Goal: Transaction & Acquisition: Purchase product/service

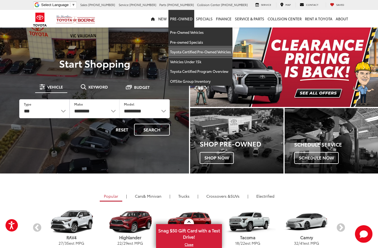
click at [205, 53] on link "Toyota Certified Pre-Owned Vehicles" at bounding box center [201, 52] width 64 height 10
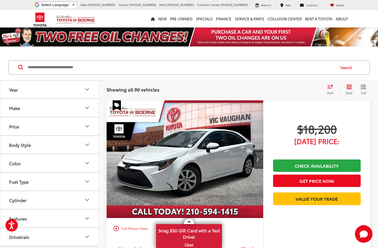
click at [87, 107] on icon "Make" at bounding box center [87, 107] width 7 height 7
click at [89, 105] on icon "Make" at bounding box center [87, 107] width 7 height 7
click at [84, 148] on button "Body Style" at bounding box center [49, 145] width 99 height 18
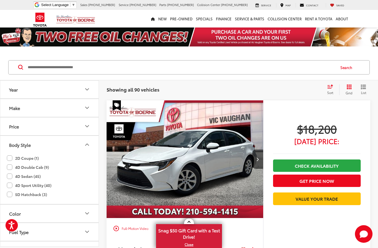
click at [88, 146] on icon "Body Style" at bounding box center [87, 144] width 7 height 7
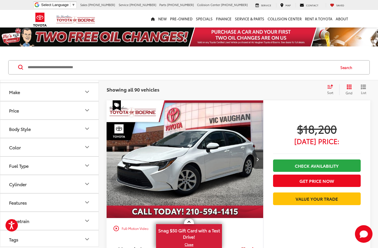
click at [75, 169] on button "Fuel Type" at bounding box center [49, 166] width 99 height 18
click at [39, 91] on button "Make" at bounding box center [49, 93] width 99 height 18
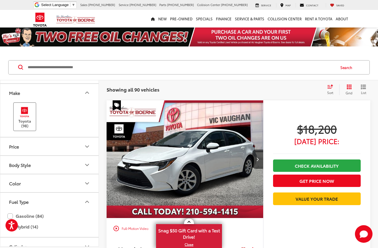
click at [27, 117] on img at bounding box center [24, 112] width 15 height 13
click at [12, 94] on div "Make" at bounding box center [14, 92] width 11 height 5
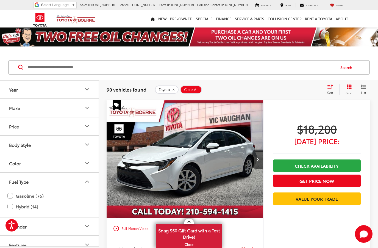
click at [27, 105] on button "Make" at bounding box center [49, 108] width 99 height 18
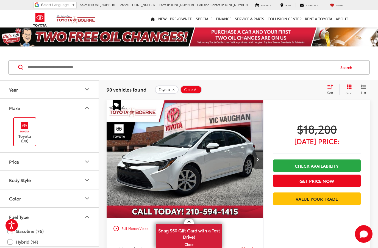
click at [25, 125] on img at bounding box center [24, 127] width 15 height 13
click at [28, 111] on button "Make" at bounding box center [49, 108] width 99 height 18
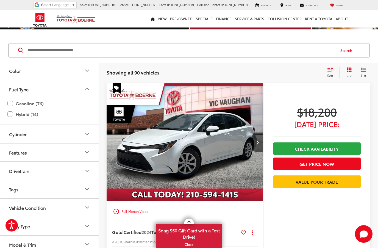
scroll to position [75, 0]
click at [44, 244] on button "Model & Trim" at bounding box center [49, 245] width 99 height 18
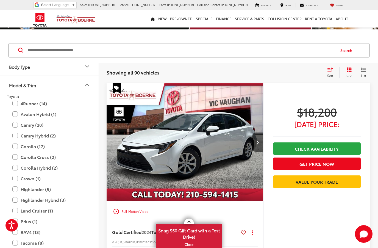
scroll to position [234, 0]
click at [15, 233] on label "RAV4 (13)" at bounding box center [49, 233] width 74 height 10
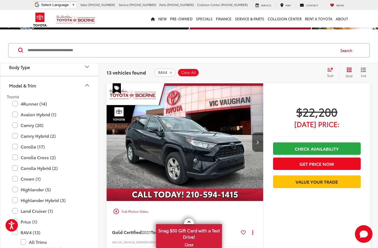
click at [348, 233] on div "Track Price $22,200 Today's Price: Check Availability Get Price Now Value Your …" at bounding box center [316, 180] width 107 height 195
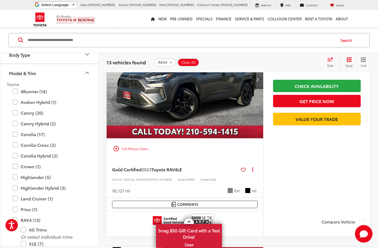
scroll to position [308, 0]
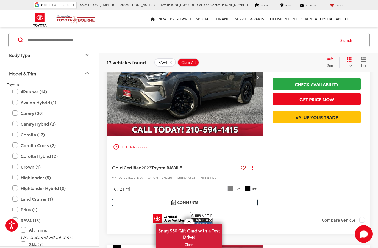
click at [133, 178] on span "2T3H1RFV0PC245105" at bounding box center [145, 177] width 54 height 4
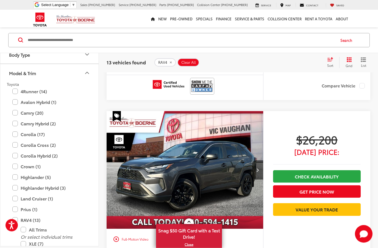
scroll to position [216, 0]
click at [146, 175] on img "2023 Toyota RAV4 LE 0" at bounding box center [185, 170] width 158 height 118
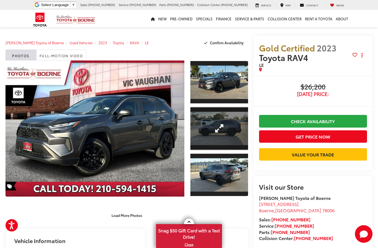
click at [208, 131] on link "Expand Photo 2" at bounding box center [220, 128] width 58 height 43
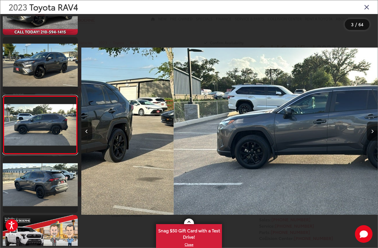
scroll to position [0, 593]
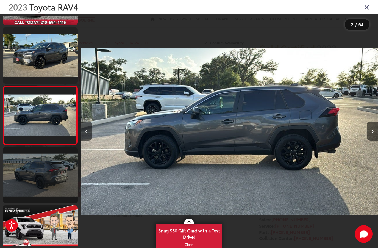
click at [37, 175] on link at bounding box center [40, 175] width 75 height 56
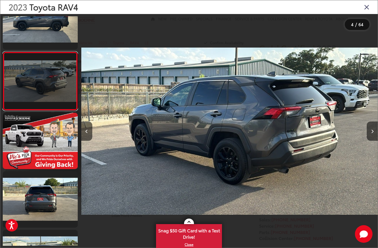
scroll to position [140, 0]
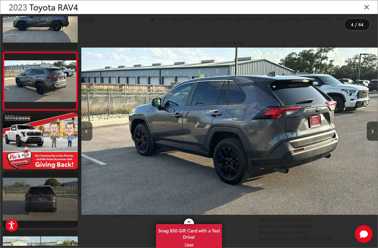
click at [24, 202] on link at bounding box center [40, 199] width 75 height 56
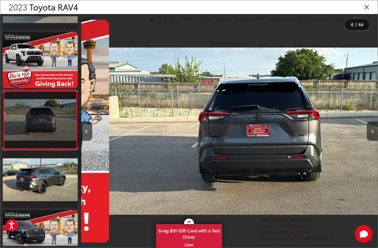
scroll to position [223, 0]
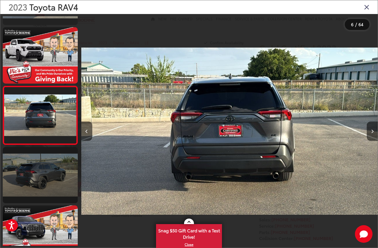
click at [27, 184] on link at bounding box center [40, 175] width 75 height 56
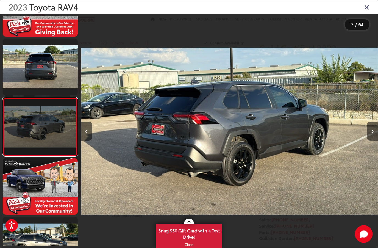
scroll to position [281, 0]
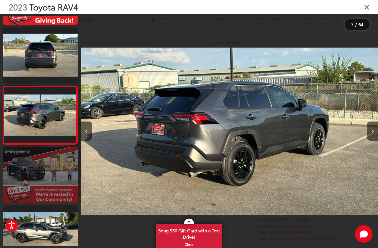
click at [24, 173] on link at bounding box center [40, 175] width 75 height 56
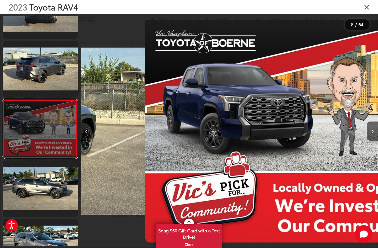
scroll to position [340, 0]
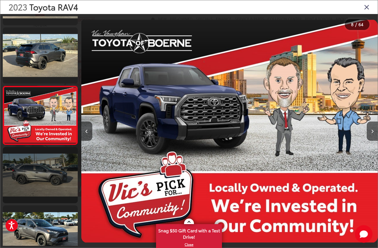
click at [23, 177] on link at bounding box center [40, 175] width 75 height 56
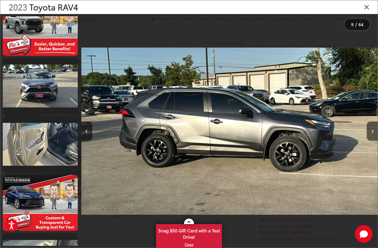
scroll to position [604, 0]
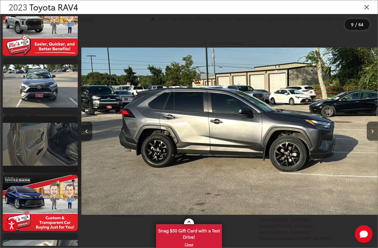
click at [17, 154] on link at bounding box center [40, 144] width 75 height 56
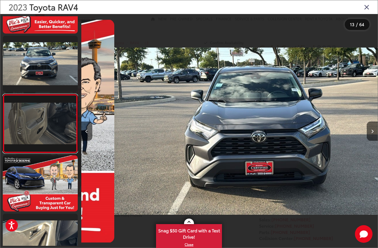
scroll to position [0, 0]
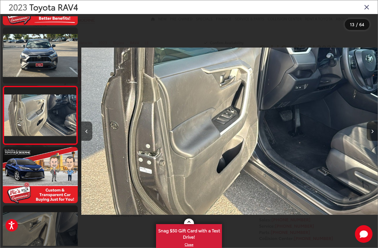
click at [43, 231] on link at bounding box center [40, 233] width 75 height 56
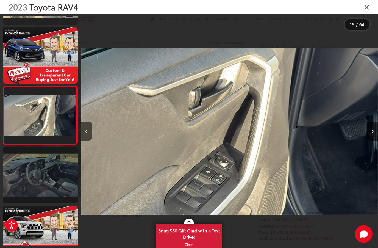
click at [28, 182] on link at bounding box center [40, 175] width 75 height 56
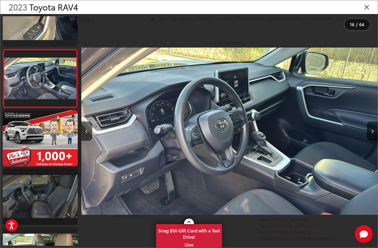
click at [30, 189] on link at bounding box center [40, 197] width 75 height 56
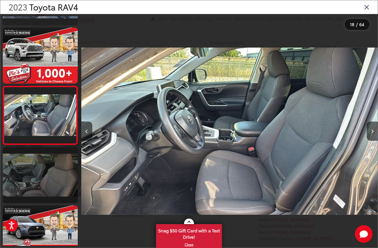
click at [22, 181] on link at bounding box center [40, 175] width 75 height 56
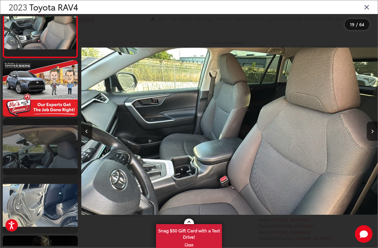
click at [16, 154] on link at bounding box center [40, 147] width 75 height 56
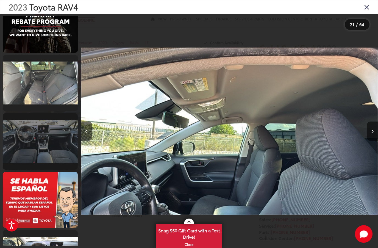
click at [25, 149] on link at bounding box center [40, 141] width 75 height 56
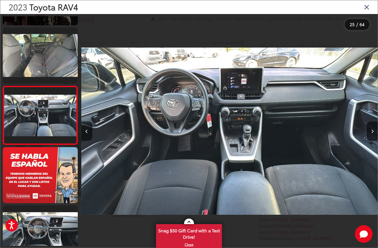
click at [307, 169] on div at bounding box center [341, 131] width 74 height 234
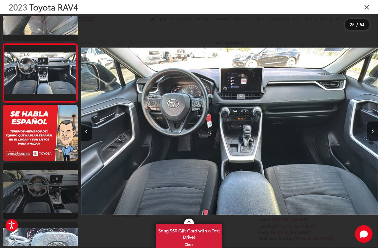
click at [37, 187] on link at bounding box center [40, 191] width 75 height 56
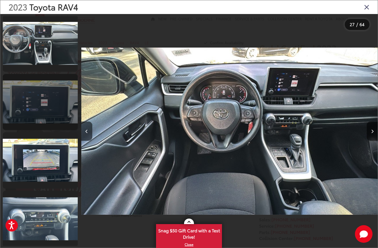
click at [19, 116] on link at bounding box center [40, 102] width 75 height 56
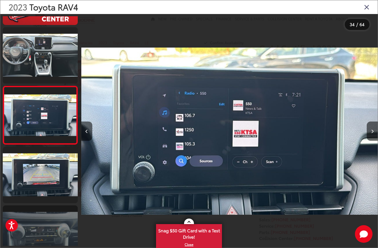
click at [35, 228] on link at bounding box center [40, 233] width 75 height 56
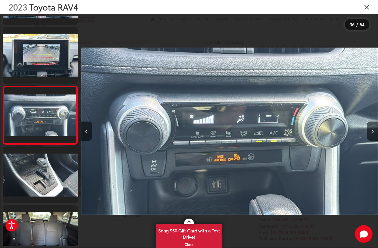
click at [369, 9] on icon "Close gallery" at bounding box center [366, 6] width 5 height 7
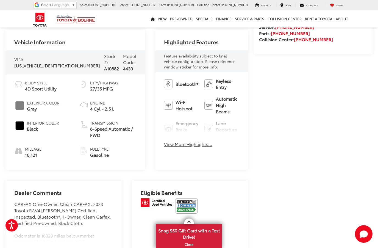
click at [167, 147] on div "Bluetooth® Keyless Entry Wi-Fi Hotspot Automatic High Beams Emergency Brake Ass…" at bounding box center [201, 114] width 93 height 84
click at [166, 141] on button "View More Highlights..." at bounding box center [188, 144] width 48 height 6
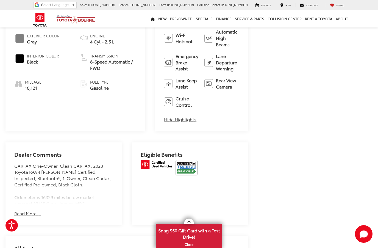
click at [21, 210] on button "Read More..." at bounding box center [27, 213] width 26 height 6
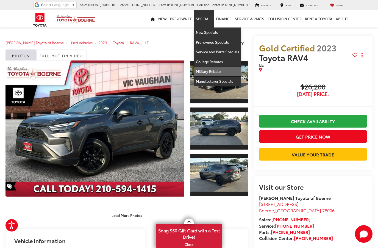
click at [204, 73] on link "Military Rebate" at bounding box center [217, 72] width 46 height 10
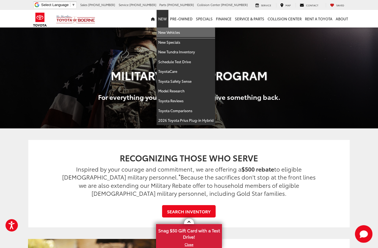
click at [184, 34] on link "New Vehicles" at bounding box center [186, 32] width 59 height 10
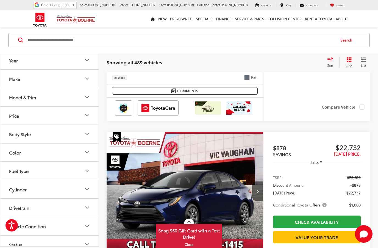
scroll to position [201, 0]
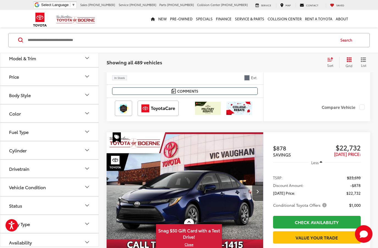
scroll to position [39, 0]
click at [90, 226] on icon "Body Type" at bounding box center [87, 224] width 7 height 7
click at [89, 225] on icon "Body Type" at bounding box center [86, 224] width 3 height 2
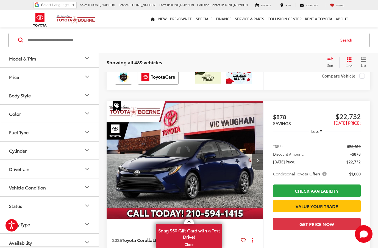
scroll to position [232, 0]
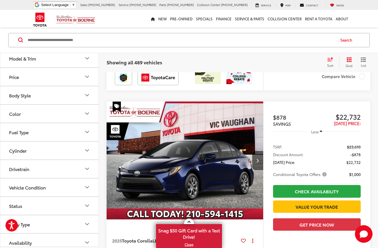
click at [78, 96] on button "Body Style" at bounding box center [49, 95] width 99 height 18
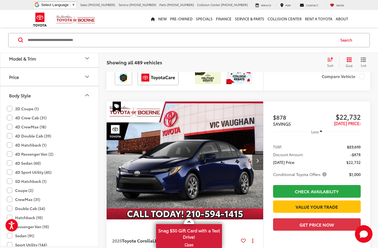
click at [78, 94] on button "Body Style" at bounding box center [49, 95] width 99 height 18
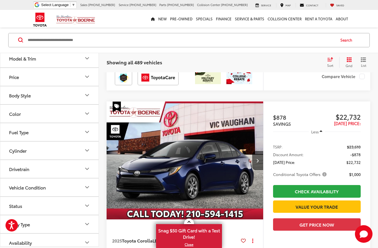
click at [78, 62] on button "Model & Trim" at bounding box center [49, 58] width 99 height 18
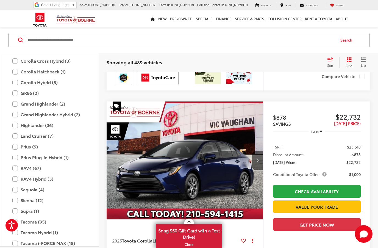
scroll to position [118, 0]
click at [14, 171] on label "RAV4 (67)" at bounding box center [49, 169] width 74 height 10
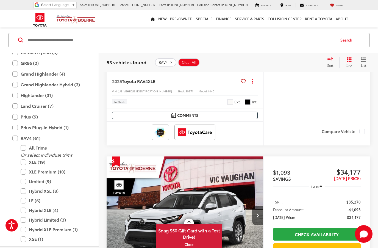
scroll to position [403, 0]
